Goal: Task Accomplishment & Management: Use online tool/utility

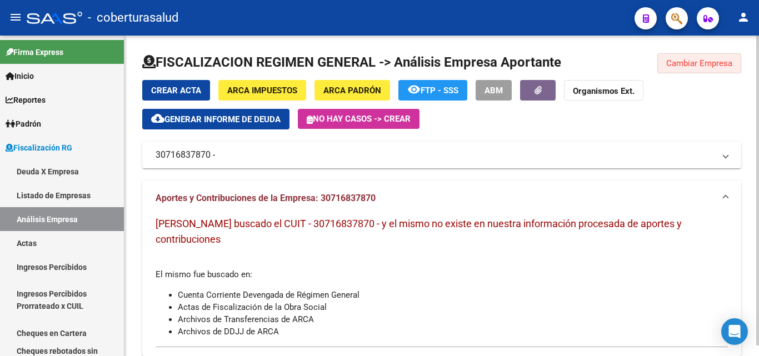
click at [668, 62] on span "Cambiar Empresa" at bounding box center [699, 63] width 66 height 10
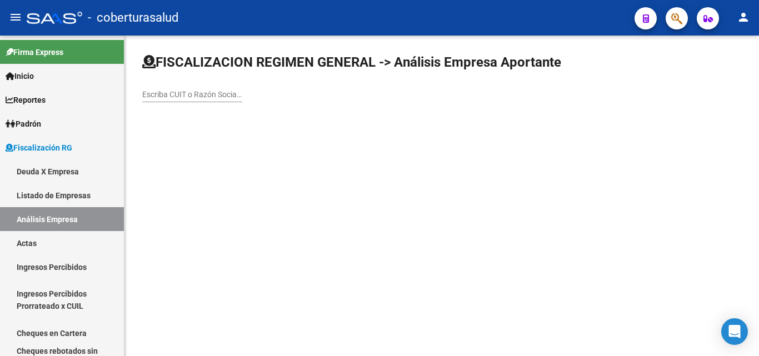
click at [202, 99] on div "Escriba CUIT o Razón Social para buscar" at bounding box center [192, 91] width 100 height 22
paste input "27282470786"
type input "27282470786"
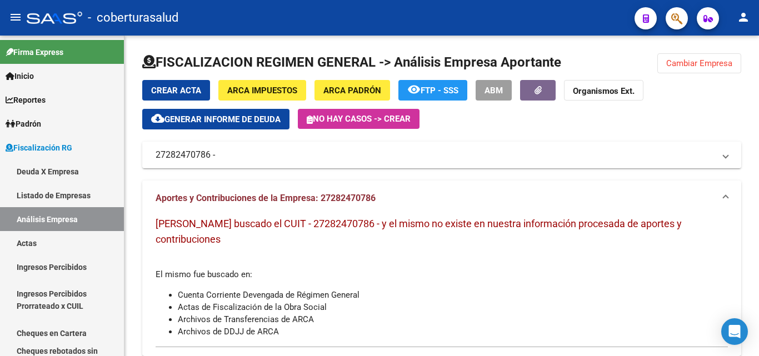
drag, startPoint x: 686, startPoint y: 64, endPoint x: 654, endPoint y: 76, distance: 34.8
click at [687, 64] on span "Cambiar Empresa" at bounding box center [699, 63] width 66 height 10
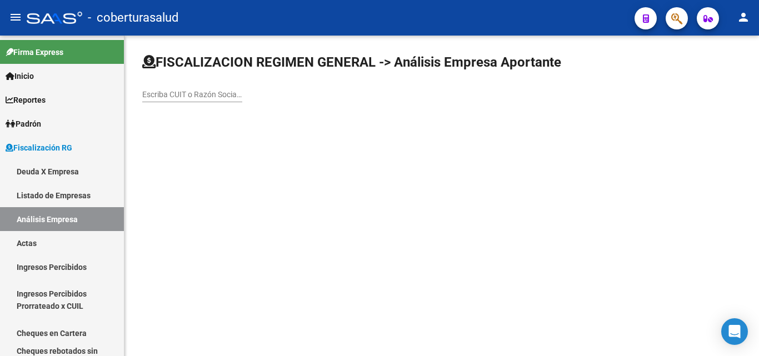
click at [197, 93] on input "Escriba CUIT o Razón Social para buscar" at bounding box center [192, 94] width 100 height 9
paste input "30708562080"
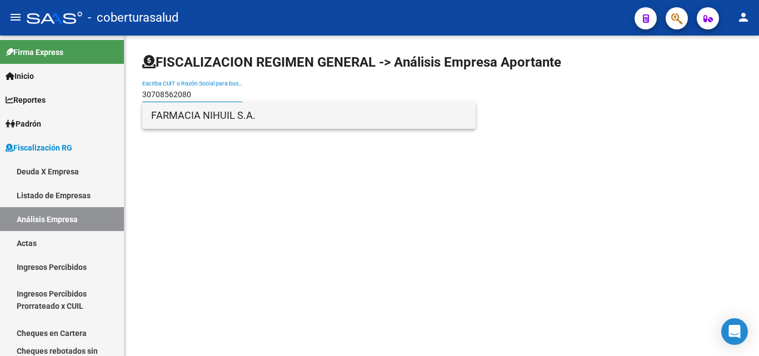
type input "30708562080"
click at [209, 116] on span "FARMACIA NIHUIL S.A." at bounding box center [308, 115] width 315 height 27
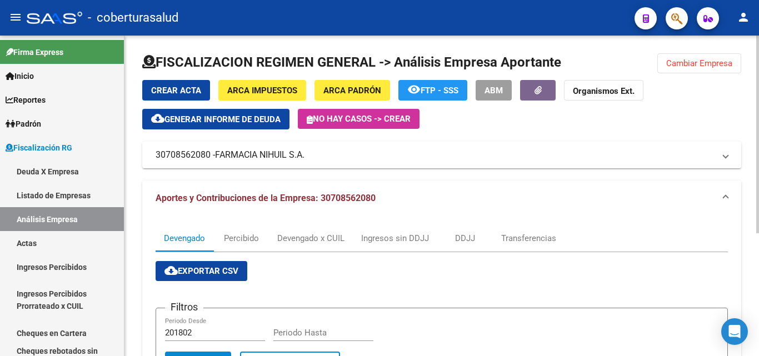
click at [669, 64] on span "Cambiar Empresa" at bounding box center [699, 63] width 66 height 10
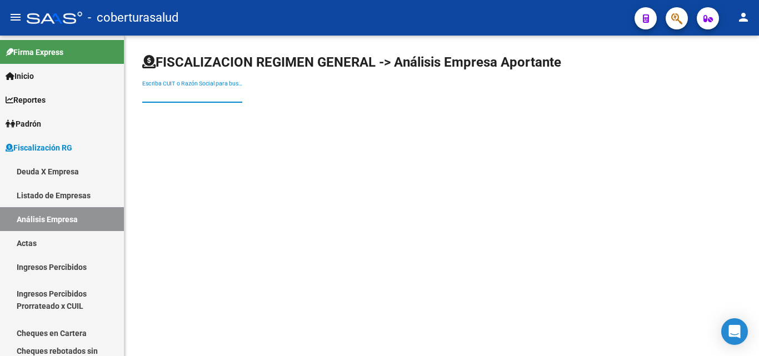
click at [224, 93] on input "Escriba CUIT o Razón Social para buscar" at bounding box center [192, 94] width 100 height 9
paste input "30677002774"
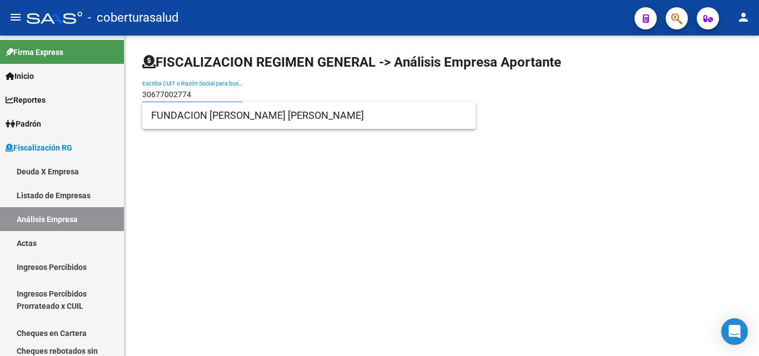
type input "30677002774"
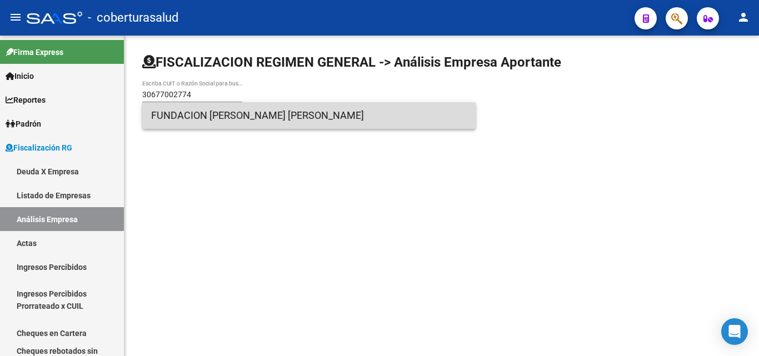
click at [198, 122] on span "FUNDACION [PERSON_NAME] [PERSON_NAME]" at bounding box center [308, 115] width 315 height 27
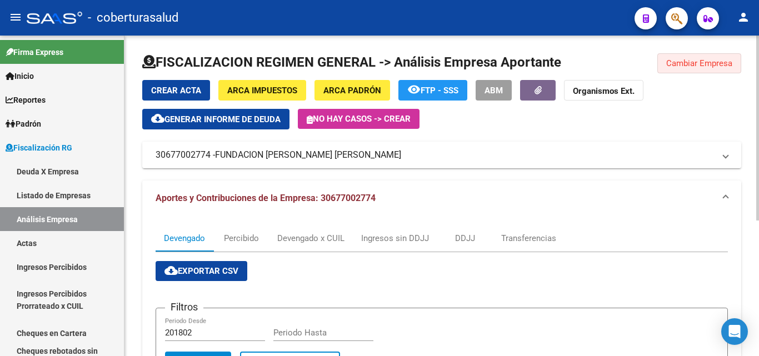
click at [674, 60] on span "Cambiar Empresa" at bounding box center [699, 63] width 66 height 10
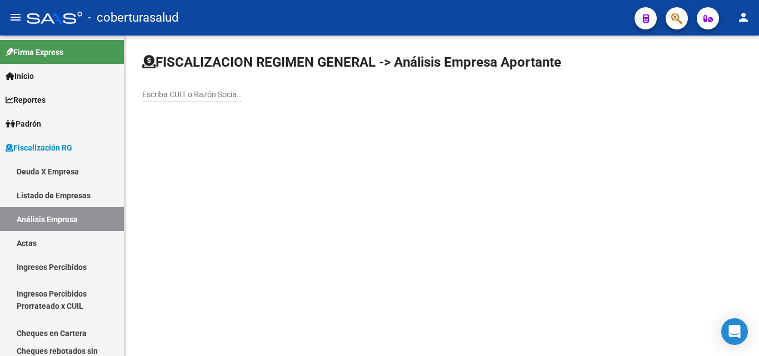
click at [211, 91] on input "Escriba CUIT o Razón Social para buscar" at bounding box center [192, 94] width 100 height 9
paste input "27283393963"
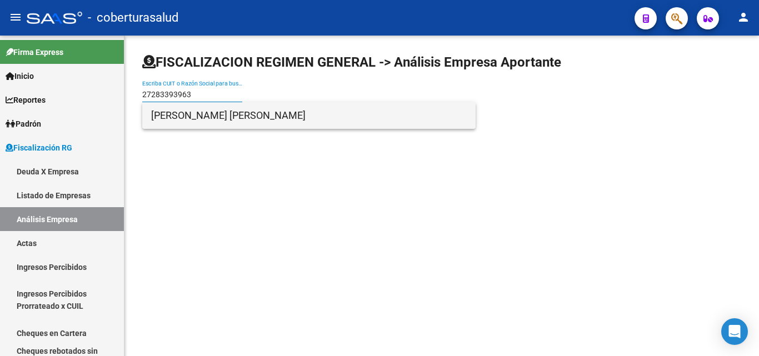
type input "27283393963"
click at [164, 120] on span "[PERSON_NAME] [PERSON_NAME]" at bounding box center [308, 115] width 315 height 27
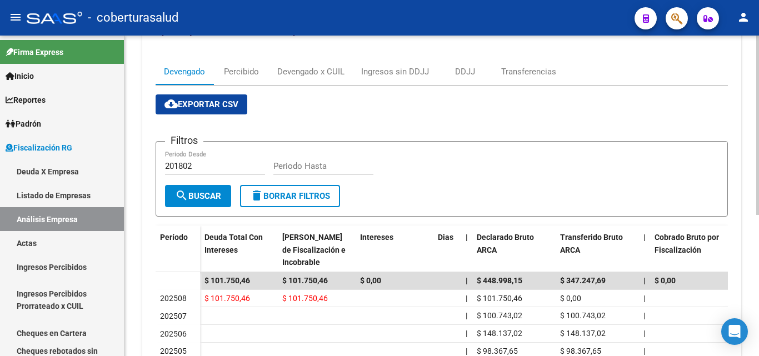
scroll to position [222, 0]
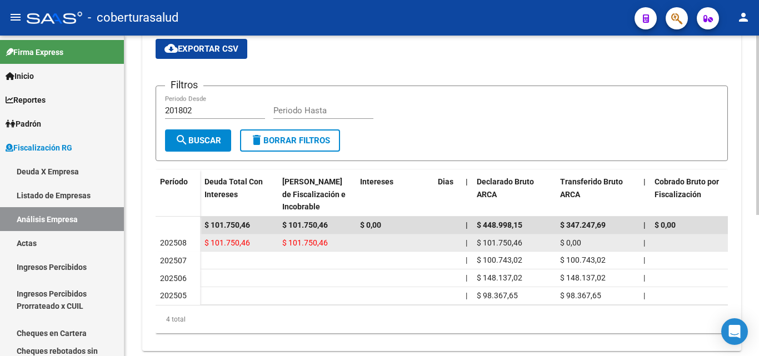
click at [229, 240] on span "$ 101.750,46" at bounding box center [227, 242] width 46 height 9
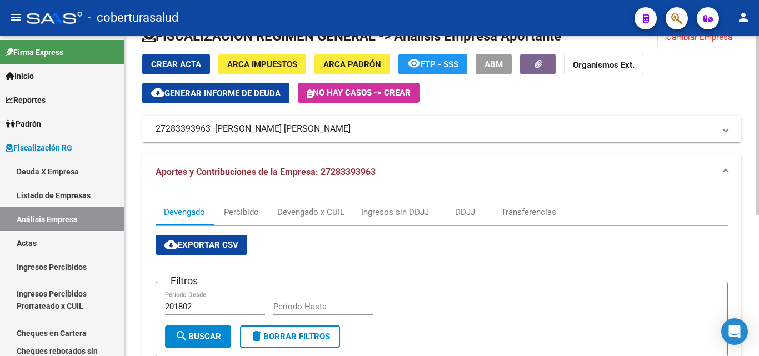
scroll to position [0, 0]
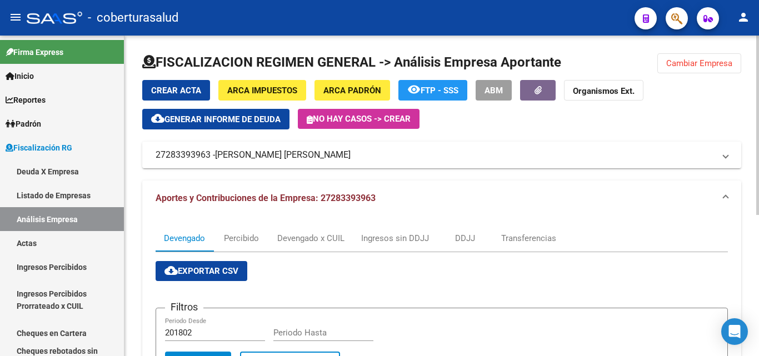
click at [677, 67] on span "Cambiar Empresa" at bounding box center [699, 63] width 66 height 10
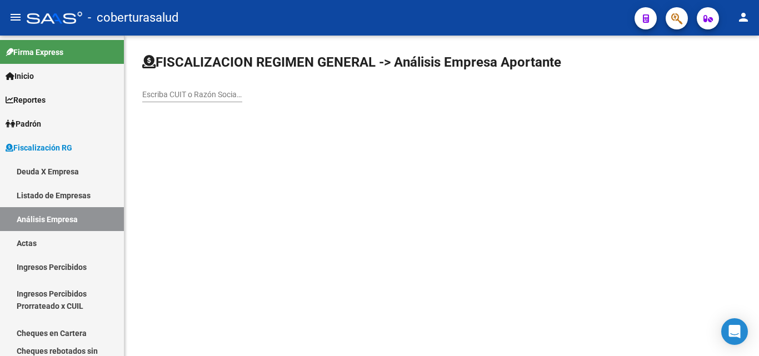
drag, startPoint x: 167, startPoint y: 104, endPoint x: 167, endPoint y: 98, distance: 6.1
click at [167, 103] on div "Escriba CUIT o Razón Social para buscar" at bounding box center [192, 96] width 100 height 32
click at [167, 98] on input "Escriba CUIT o Razón Social para buscar" at bounding box center [192, 94] width 100 height 9
paste input "30594521044"
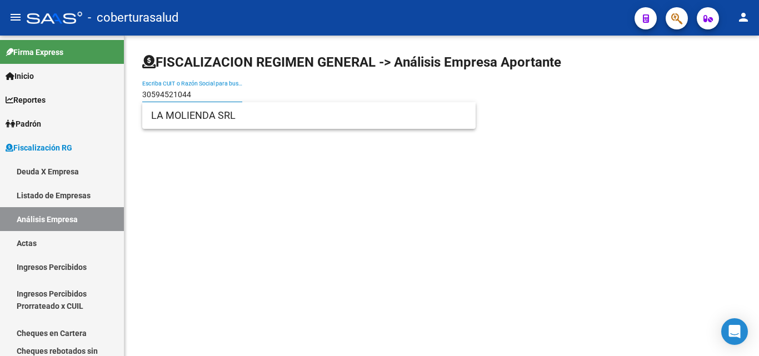
type input "30594521044"
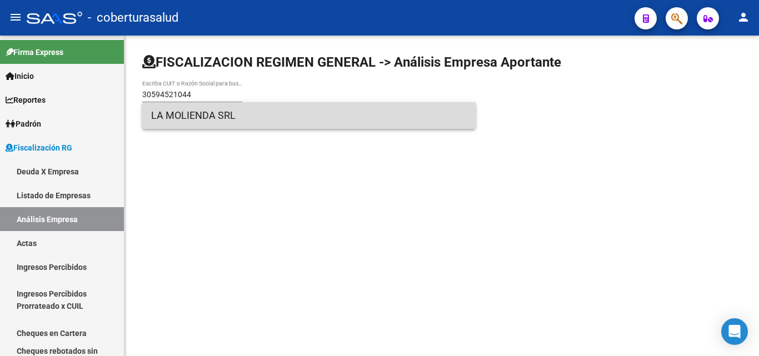
click at [179, 122] on span "LA MOLIENDA SRL" at bounding box center [308, 115] width 315 height 27
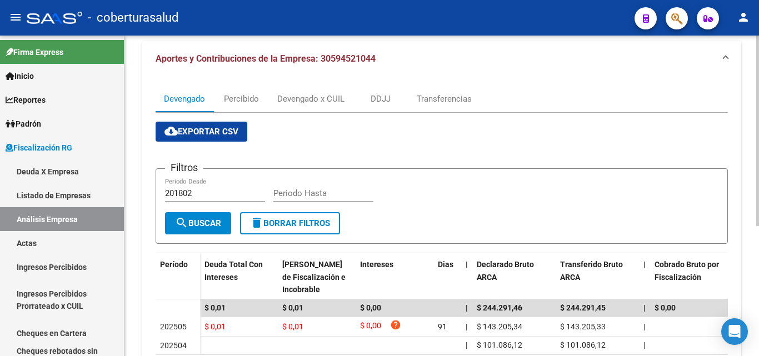
scroll to position [219, 0]
